Goal: Information Seeking & Learning: Learn about a topic

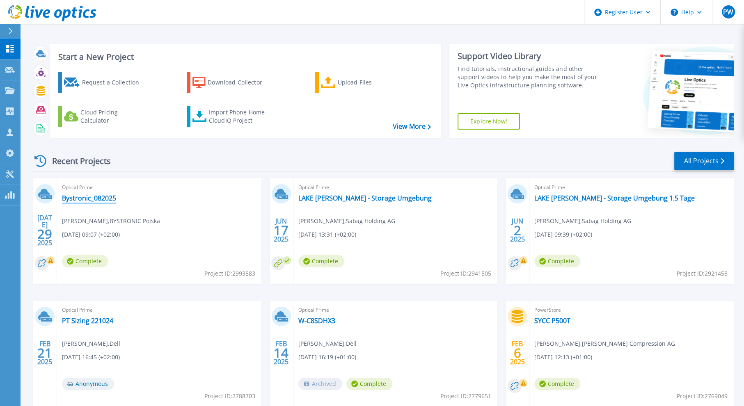
click at [93, 197] on link "Bystronic_082025" at bounding box center [89, 198] width 54 height 8
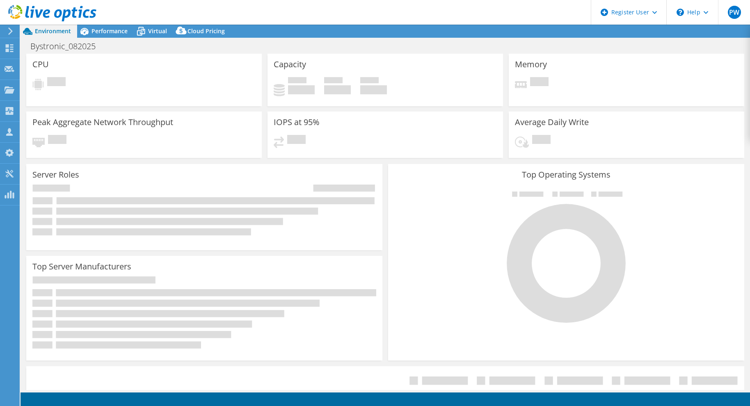
select select "EUFrankfurt"
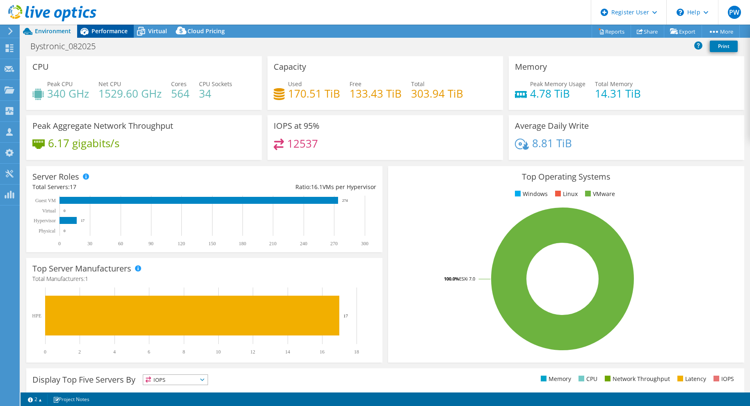
click at [105, 31] on span "Performance" at bounding box center [110, 31] width 36 height 8
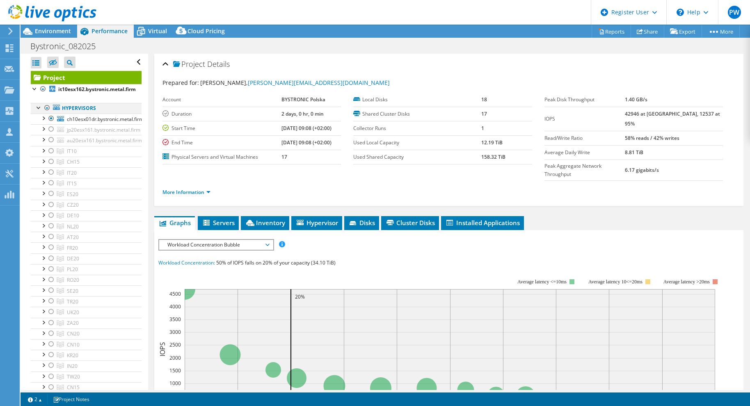
click at [38, 108] on div at bounding box center [39, 107] width 8 height 8
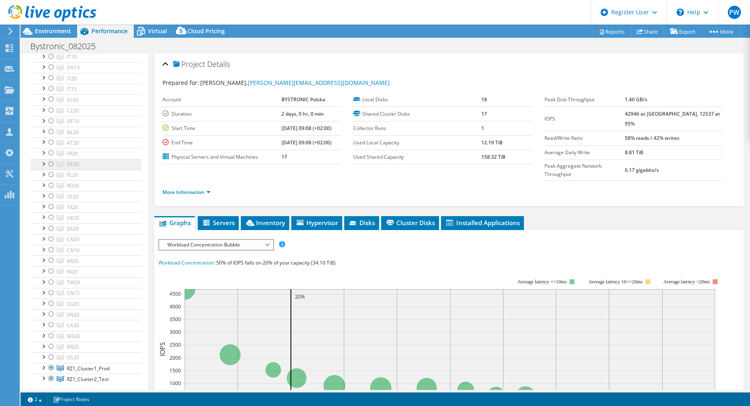
scroll to position [82, 0]
click at [50, 133] on div at bounding box center [51, 133] width 8 height 10
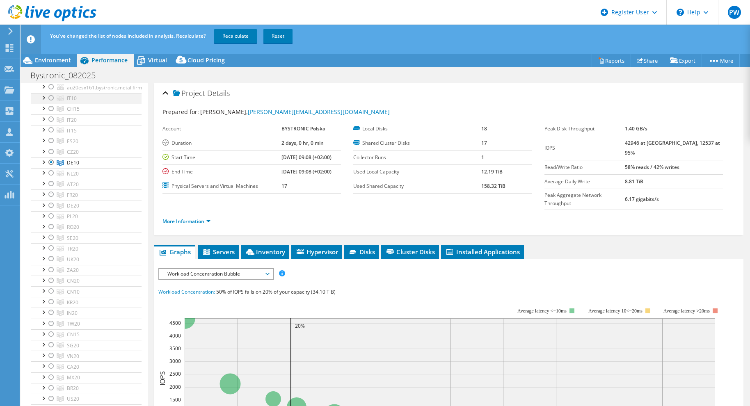
click at [50, 96] on div at bounding box center [51, 98] width 8 height 10
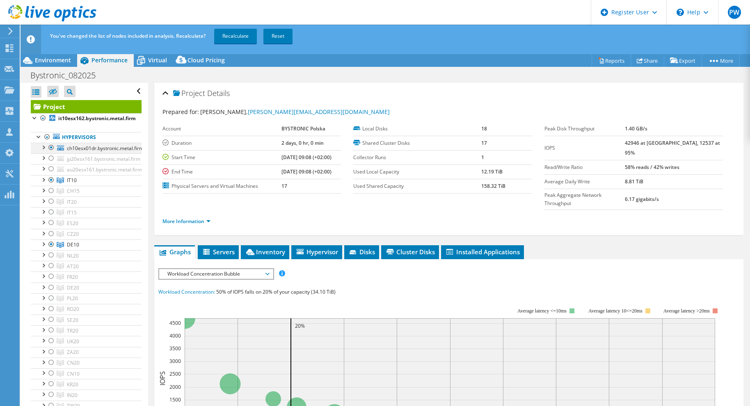
click at [51, 148] on div at bounding box center [51, 148] width 8 height 10
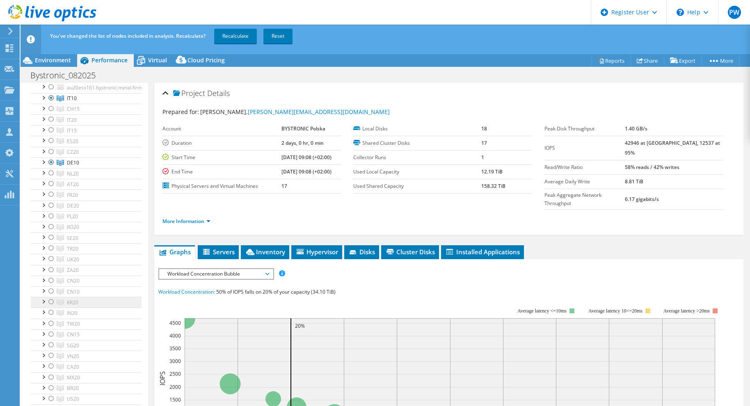
scroll to position [41, 0]
click at [245, 28] on div "You've changed the list of nodes included in analysis. Recalculate? Recalculate…" at bounding box center [400, 36] width 705 height 23
click at [243, 37] on link "Recalculate" at bounding box center [235, 36] width 43 height 15
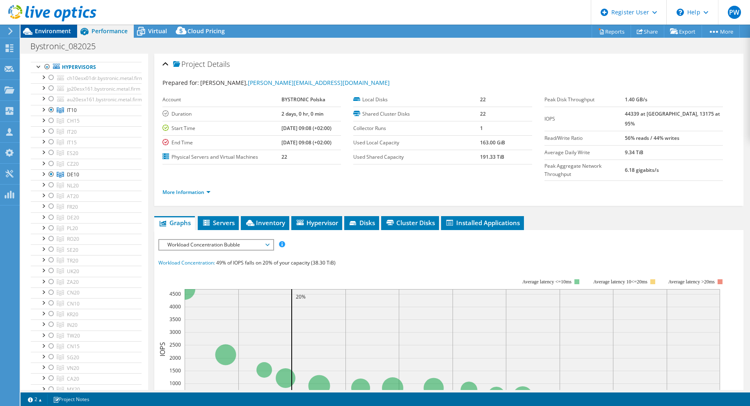
click at [49, 33] on span "Environment" at bounding box center [53, 31] width 36 height 8
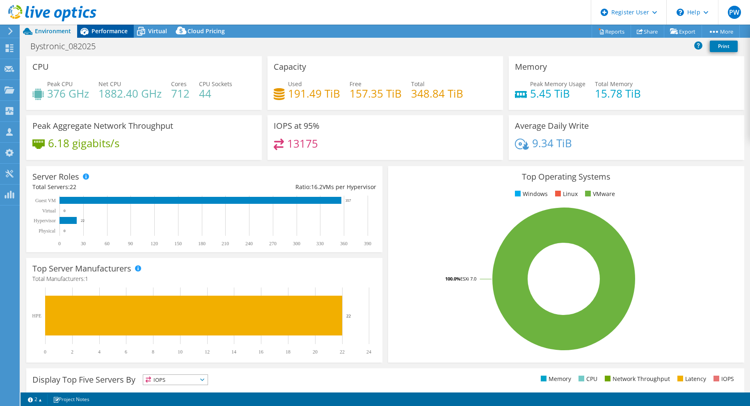
click at [105, 35] on div "Performance" at bounding box center [105, 31] width 57 height 13
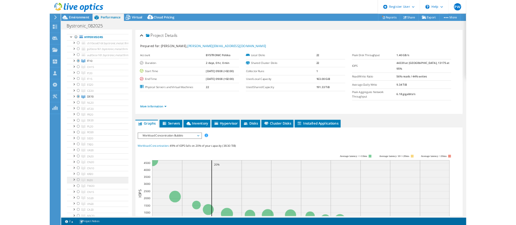
scroll to position [0, 0]
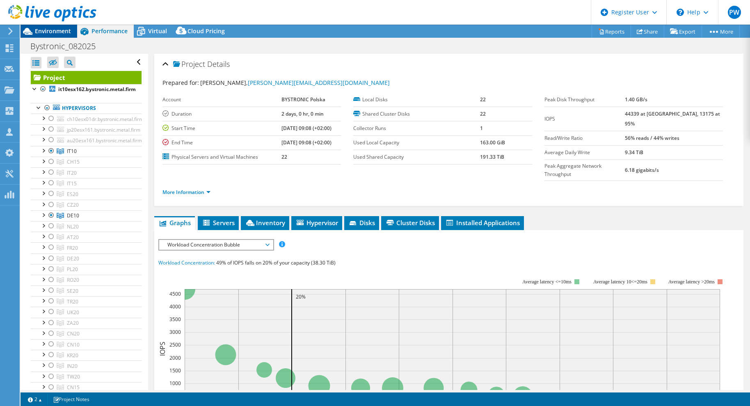
click at [60, 28] on span "Environment" at bounding box center [53, 31] width 36 height 8
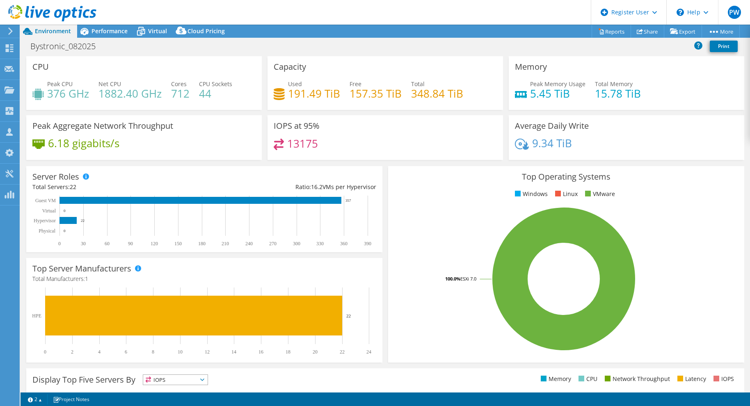
click at [553, 48] on div "Bystronic_082025 Print" at bounding box center [386, 46] width 730 height 15
click at [385, 163] on div "Top Operating Systems Windows Linux VMware 100.0% ESXi 7.0" at bounding box center [566, 264] width 362 height 202
click at [107, 27] on span "Performance" at bounding box center [110, 31] width 36 height 8
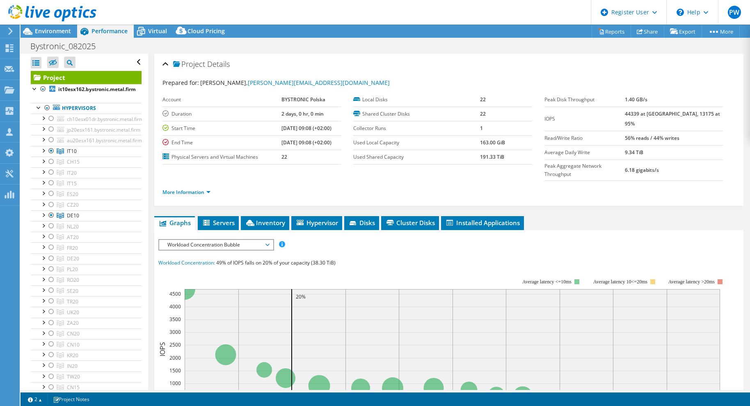
click at [590, 216] on ul "Graphs Servers Inventory Hypervisor Disks Cluster Disks Installed Applications" at bounding box center [448, 223] width 589 height 14
click at [599, 32] on icon at bounding box center [602, 31] width 6 height 6
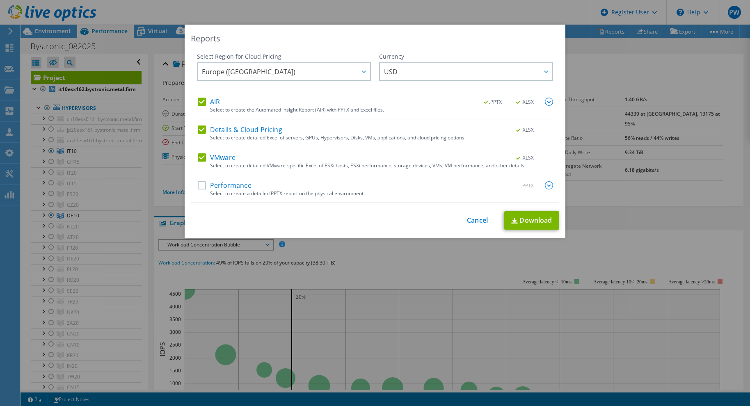
click at [598, 41] on div "Reports Select Region for Cloud Pricing Asia Pacific ([GEOGRAPHIC_DATA]) [GEOGR…" at bounding box center [375, 203] width 750 height 357
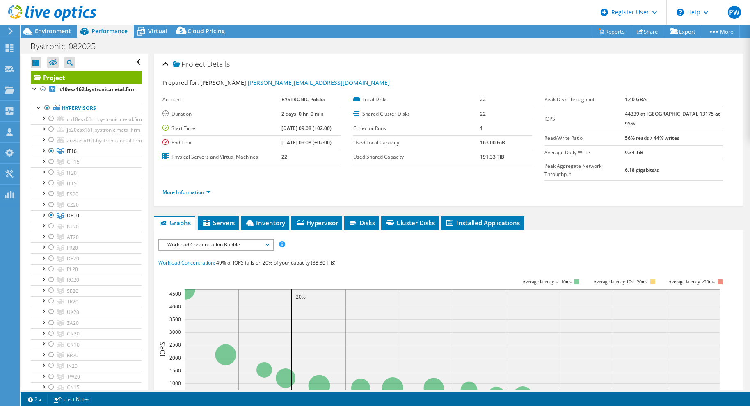
click at [679, 216] on ul "Graphs Servers Inventory Hypervisor Disks Cluster Disks Installed Applications" at bounding box center [448, 223] width 589 height 14
